Goal: Task Accomplishment & Management: Use online tool/utility

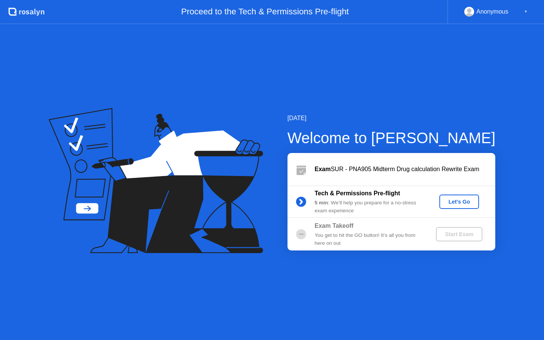
click at [457, 200] on div "Let's Go" at bounding box center [459, 202] width 34 height 6
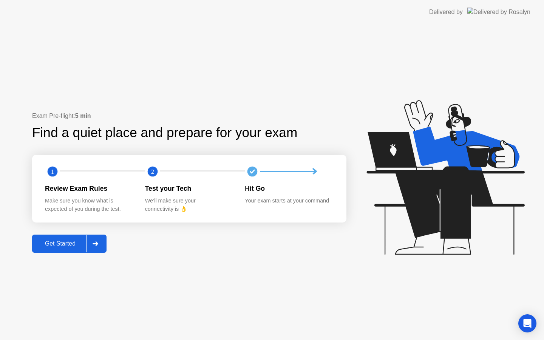
click at [64, 248] on button "Get Started" at bounding box center [69, 243] width 74 height 18
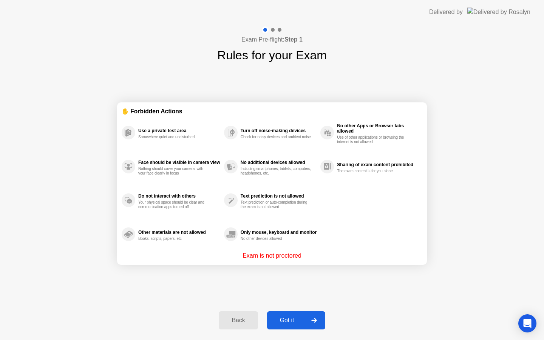
click at [291, 331] on div "Back Got it" at bounding box center [271, 320] width 115 height 35
click at [289, 317] on div "Got it" at bounding box center [286, 320] width 35 height 7
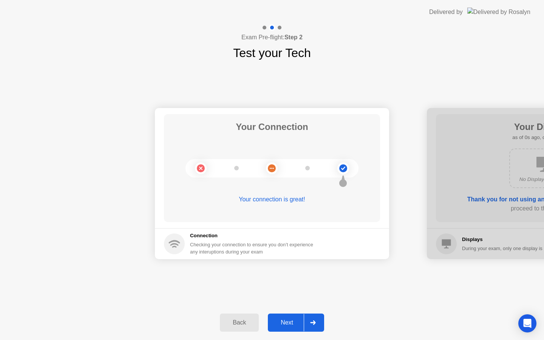
click at [289, 323] on div "Next" at bounding box center [287, 322] width 34 height 7
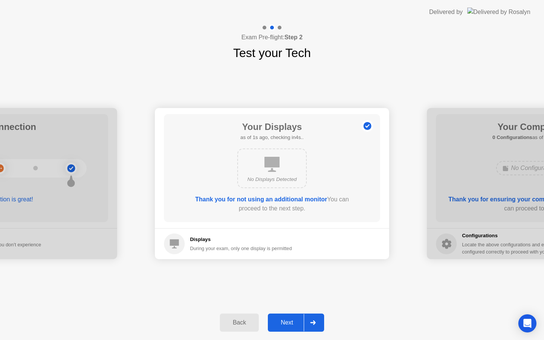
click at [289, 323] on div "Next" at bounding box center [287, 322] width 34 height 7
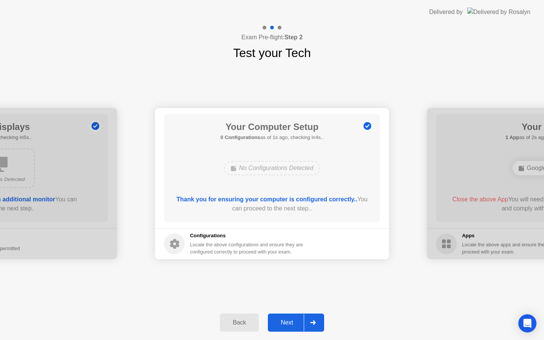
click at [289, 323] on div "Next" at bounding box center [287, 322] width 34 height 7
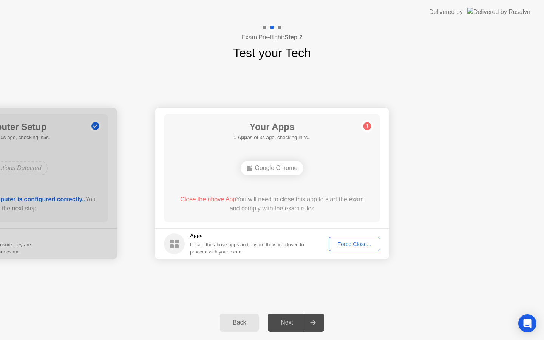
click at [356, 237] on button "Force Close..." at bounding box center [353, 244] width 51 height 14
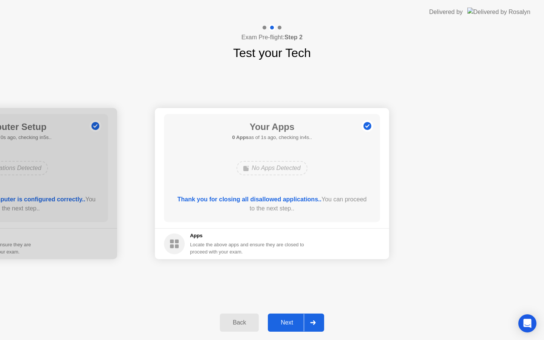
click at [293, 316] on button "Next" at bounding box center [296, 322] width 56 height 18
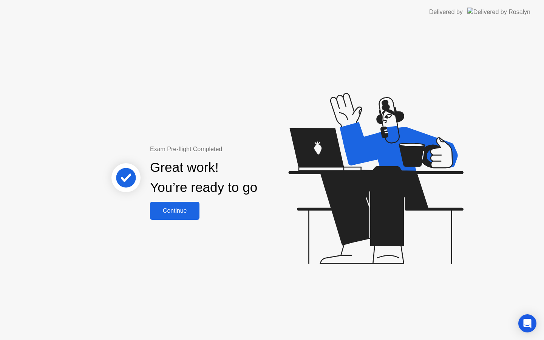
click at [190, 213] on div "Continue" at bounding box center [174, 210] width 45 height 7
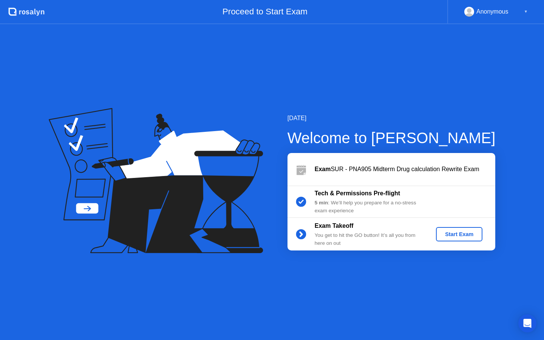
click at [446, 233] on div "Start Exam" at bounding box center [459, 234] width 40 height 6
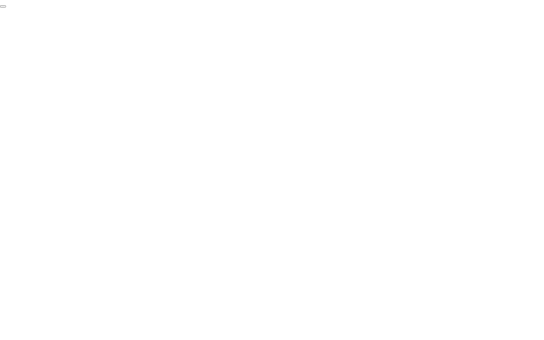
click div "End Proctoring Session"
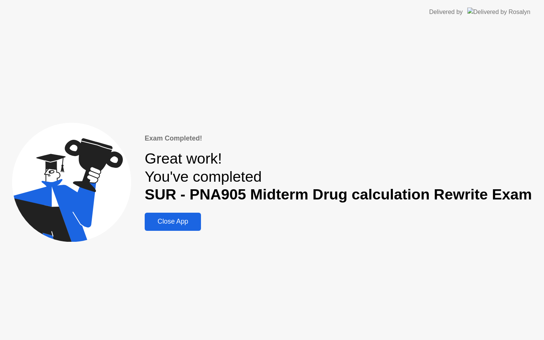
click at [183, 225] on div "Close App" at bounding box center [173, 221] width 52 height 8
